Goal: Information Seeking & Learning: Compare options

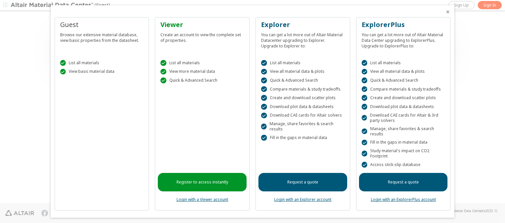
click at [446, 12] on icon "Close" at bounding box center [448, 11] width 5 height 5
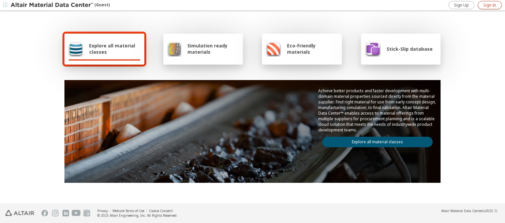
click at [490, 5] on span "Sign In" at bounding box center [490, 5] width 13 height 5
click at [52, 5] on img at bounding box center [53, 5] width 84 height 7
click at [112, 49] on span "Explore all material classes" at bounding box center [114, 48] width 51 height 13
click at [375, 140] on link "Explore all material classes" at bounding box center [377, 142] width 111 height 11
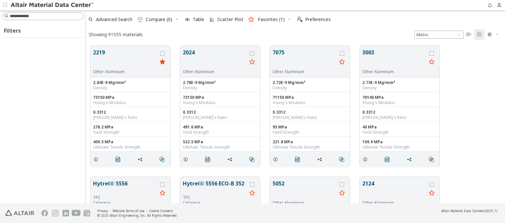
scroll to position [157, 415]
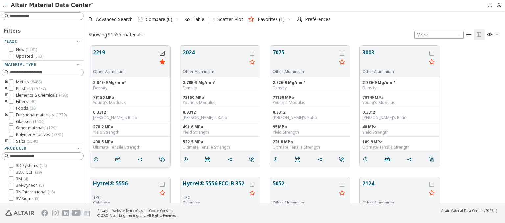
click at [163, 53] on icon "grid" at bounding box center [162, 53] width 5 height 5
click at [253, 53] on icon "grid" at bounding box center [252, 53] width 5 height 5
click at [159, 19] on span "Compare (2)" at bounding box center [159, 19] width 27 height 5
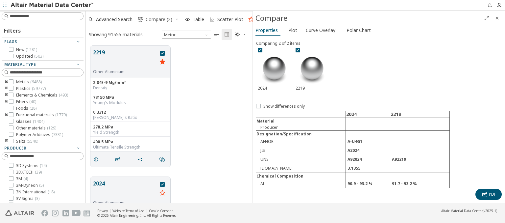
scroll to position [157, 162]
click at [320, 30] on span "Curve Overlay" at bounding box center [321, 30] width 30 height 11
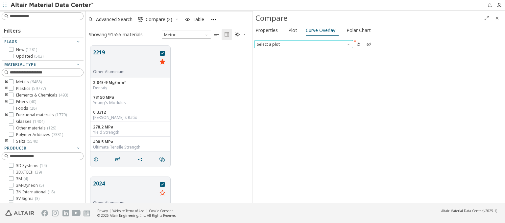
click at [304, 44] on span "Select a plot" at bounding box center [304, 44] width 99 height 8
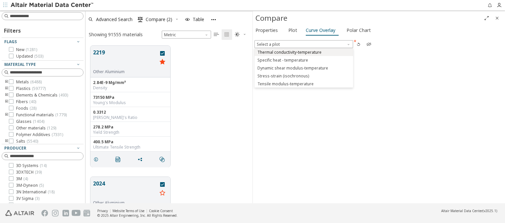
click at [304, 52] on span "Thermal conductivity-temperature" at bounding box center [290, 52] width 64 height 5
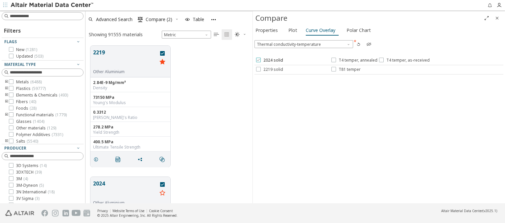
click at [269, 60] on span "2024 solid" at bounding box center [274, 60] width 20 height 5
click at [354, 60] on span "T4 temper, annealed" at bounding box center [358, 60] width 39 height 5
click at [403, 60] on span "T4 temper, as-received" at bounding box center [408, 60] width 43 height 5
click at [269, 69] on span "2219 solid" at bounding box center [274, 69] width 20 height 5
click at [346, 69] on span "T81 temper" at bounding box center [350, 69] width 22 height 5
